Goal: Information Seeking & Learning: Learn about a topic

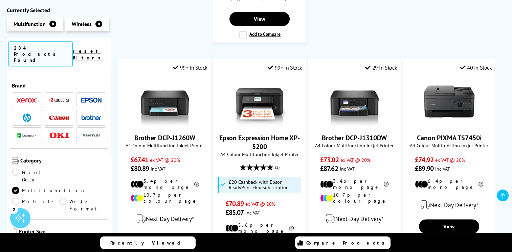
scroll to position [724, 0]
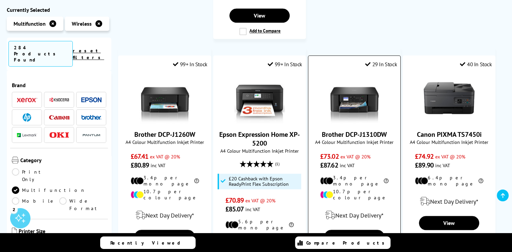
click at [363, 73] on img at bounding box center [354, 98] width 51 height 51
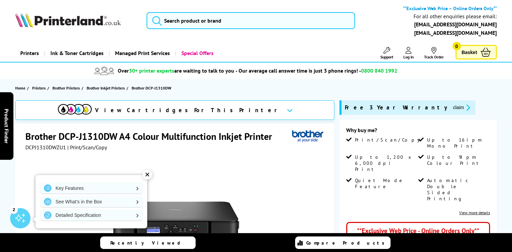
click at [147, 174] on div "✕" at bounding box center [146, 174] width 9 height 9
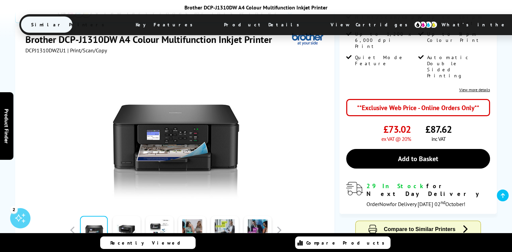
scroll to position [139, 0]
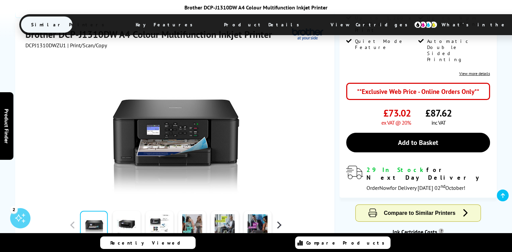
click at [280, 220] on button "button" at bounding box center [279, 225] width 10 height 10
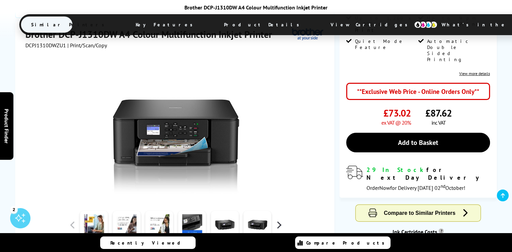
click at [280, 220] on button "button" at bounding box center [279, 225] width 10 height 10
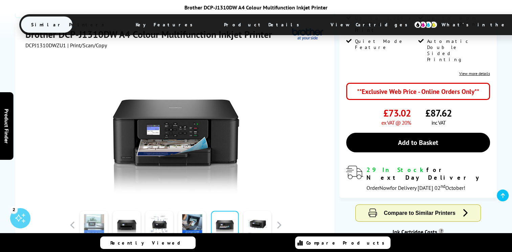
click at [106, 211] on link at bounding box center [94, 225] width 28 height 29
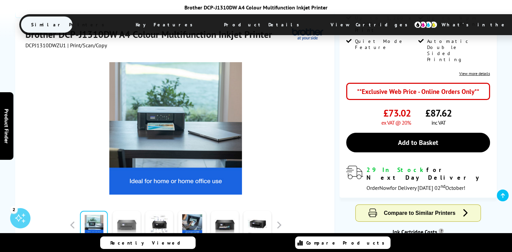
click at [117, 211] on link at bounding box center [127, 225] width 28 height 29
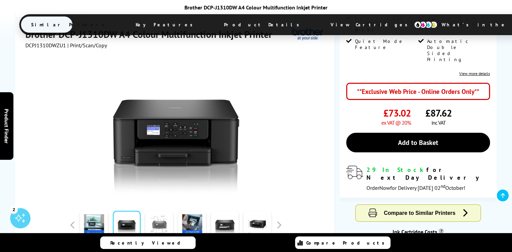
click at [151, 211] on link at bounding box center [159, 225] width 28 height 29
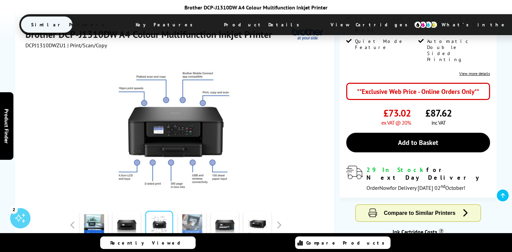
click at [189, 211] on link at bounding box center [192, 225] width 28 height 29
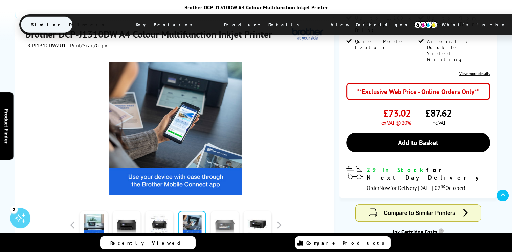
click at [223, 211] on link at bounding box center [225, 225] width 28 height 29
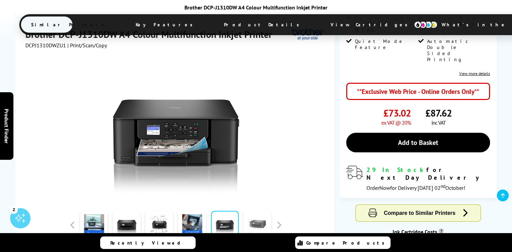
click at [255, 211] on link at bounding box center [257, 225] width 28 height 29
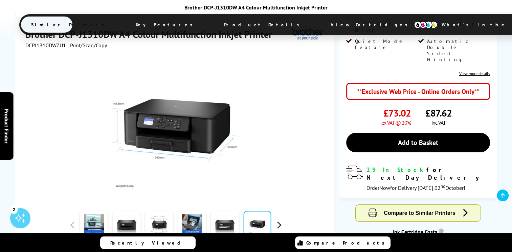
click at [278, 220] on button "button" at bounding box center [279, 225] width 10 height 10
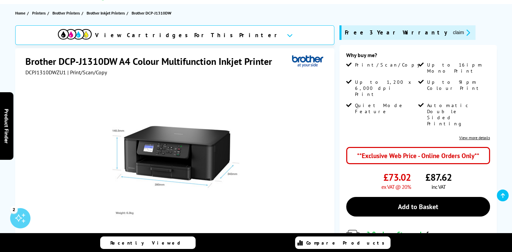
scroll to position [69, 0]
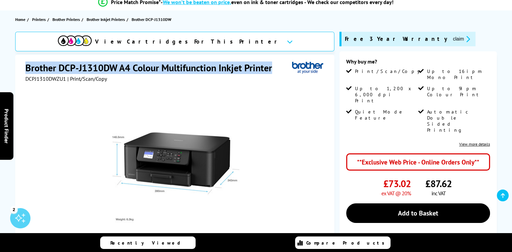
drag, startPoint x: 27, startPoint y: 67, endPoint x: 271, endPoint y: 65, distance: 244.2
click at [271, 65] on h1 "Brother DCP-J1310DW A4 Colour Multifunction Inkjet Printer" at bounding box center [151, 68] width 253 height 13
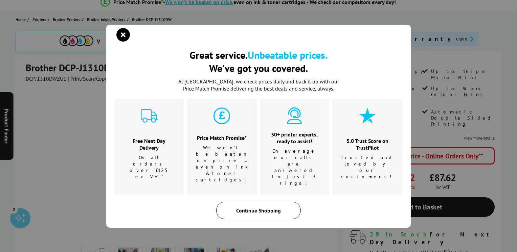
click at [251, 202] on div "Continue Shopping" at bounding box center [258, 211] width 85 height 18
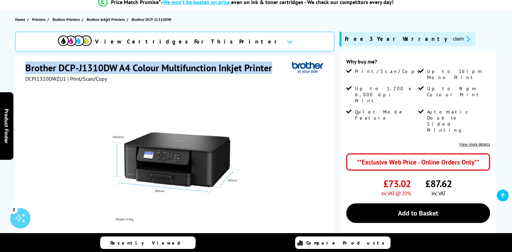
drag, startPoint x: 273, startPoint y: 68, endPoint x: 24, endPoint y: 70, distance: 248.2
click at [24, 70] on div "Brother DCP-J1310DW A4 Colour Multifunction Inkjet Printer DCPJ1310DWZU1 | Prin…" at bounding box center [174, 191] width 319 height 272
drag, startPoint x: 24, startPoint y: 70, endPoint x: 42, endPoint y: 66, distance: 18.0
copy h1 "Brother DCP-J1310DW A4 Colour Multifunction Inkjet Printer"
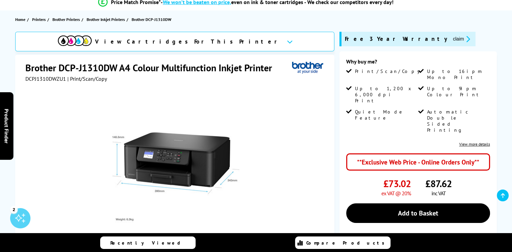
click at [251, 97] on div at bounding box center [175, 162] width 169 height 133
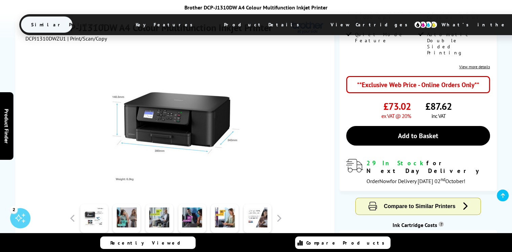
scroll to position [139, 0]
